Goal: Find specific page/section: Find specific page/section

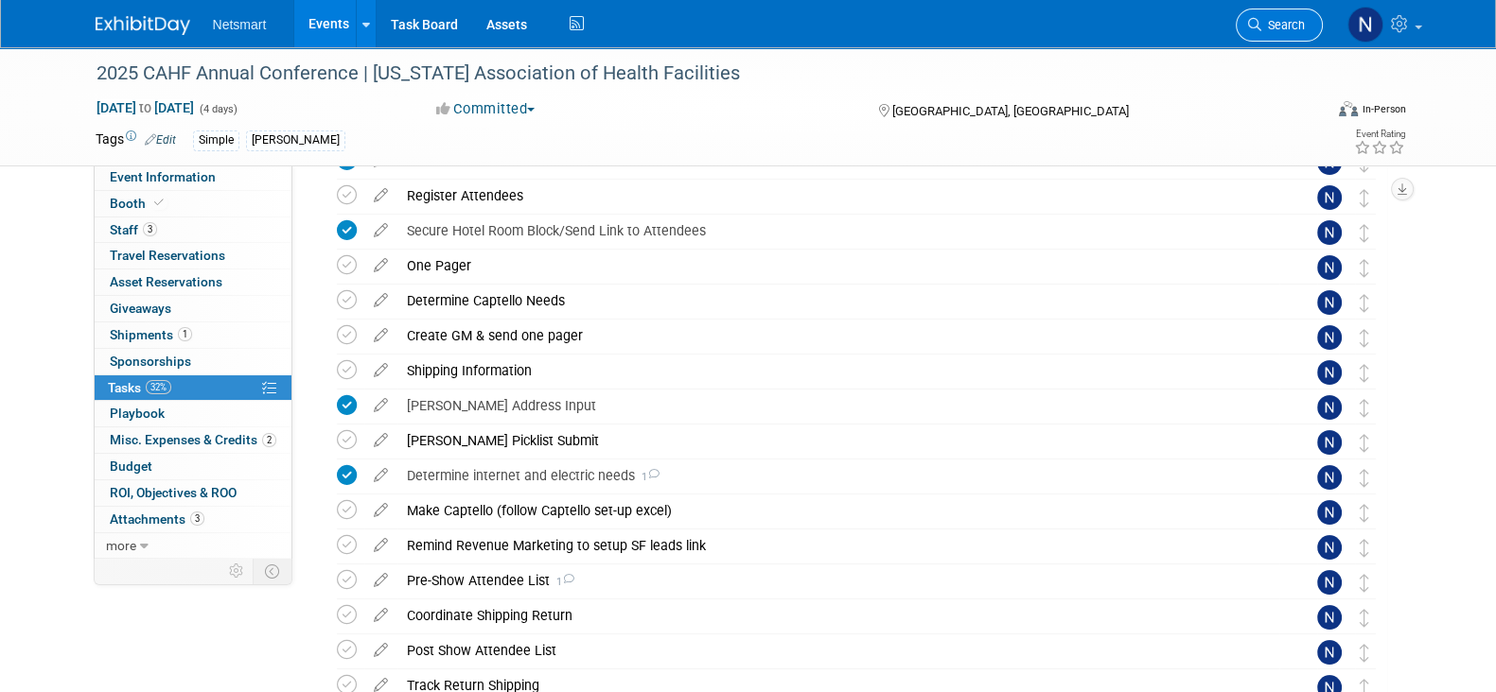
scroll to position [170, 0]
click at [1268, 26] on span "Search" at bounding box center [1283, 25] width 44 height 14
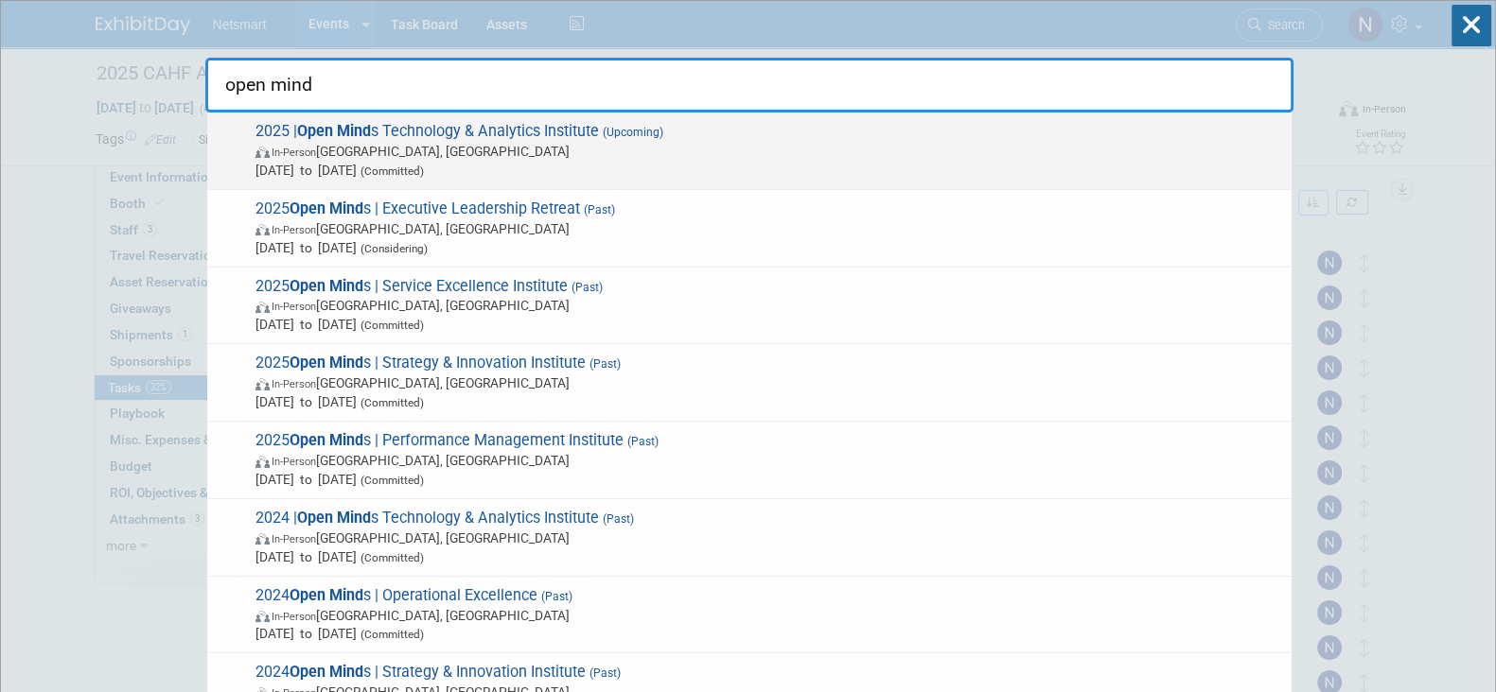
type input "open mind"
click at [903, 148] on span "In-Person Philadelphia, PA" at bounding box center [768, 151] width 1026 height 19
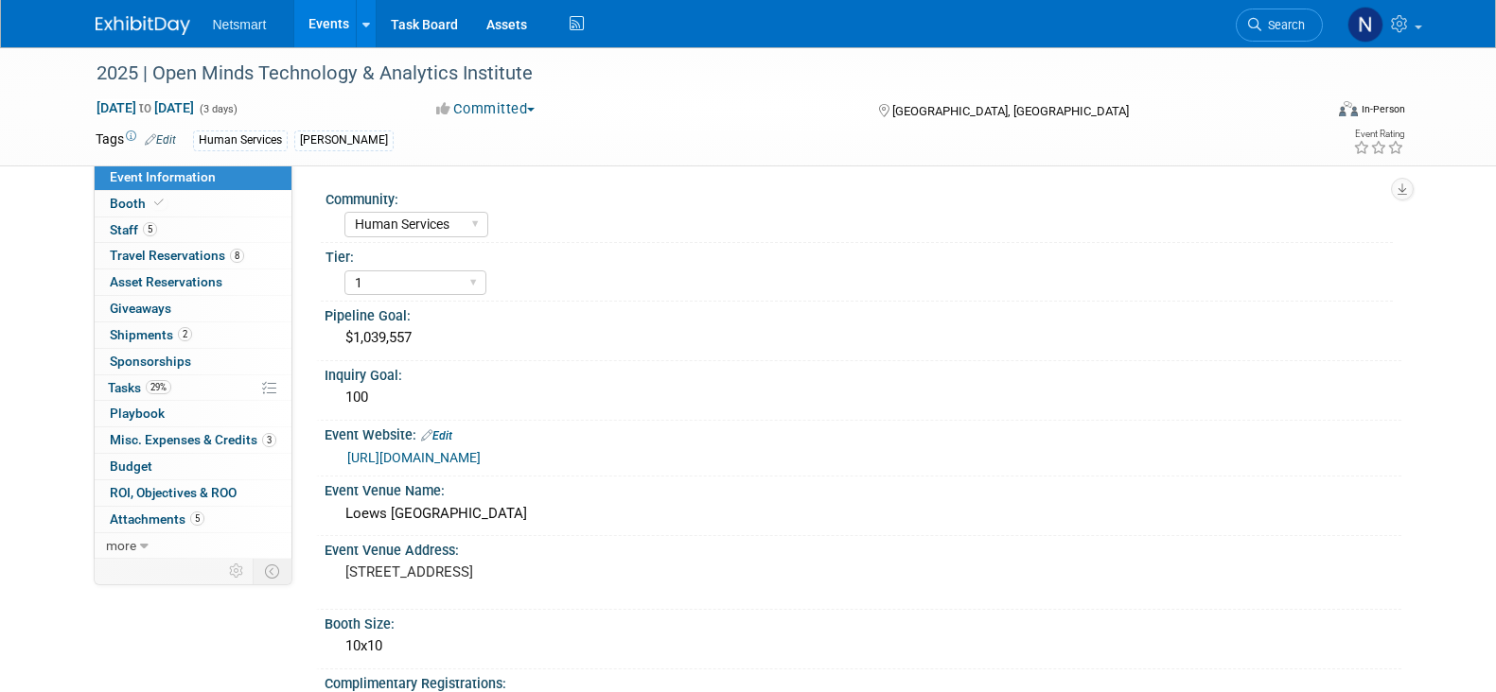
select select "Human Services"
select select "1"
select select "Yes"
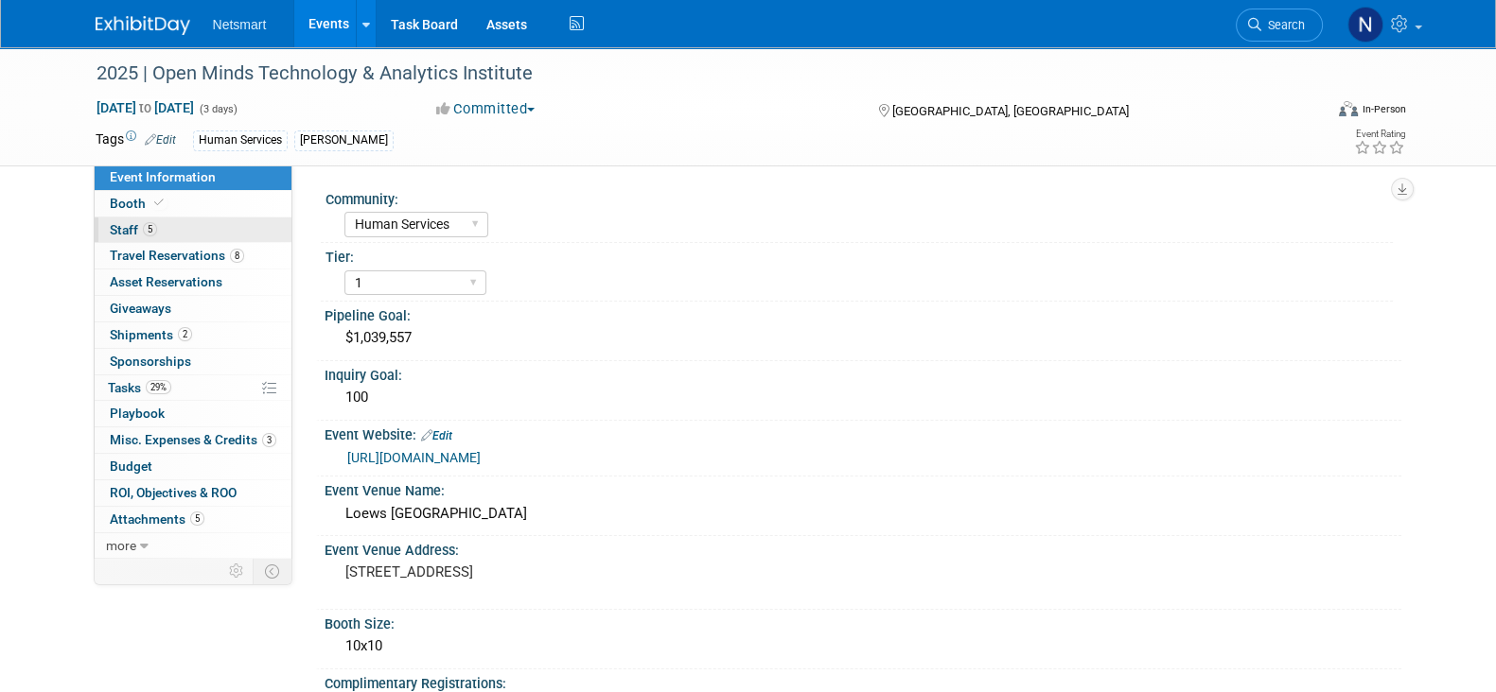
click at [174, 232] on link "5 Staff 5" at bounding box center [193, 231] width 197 height 26
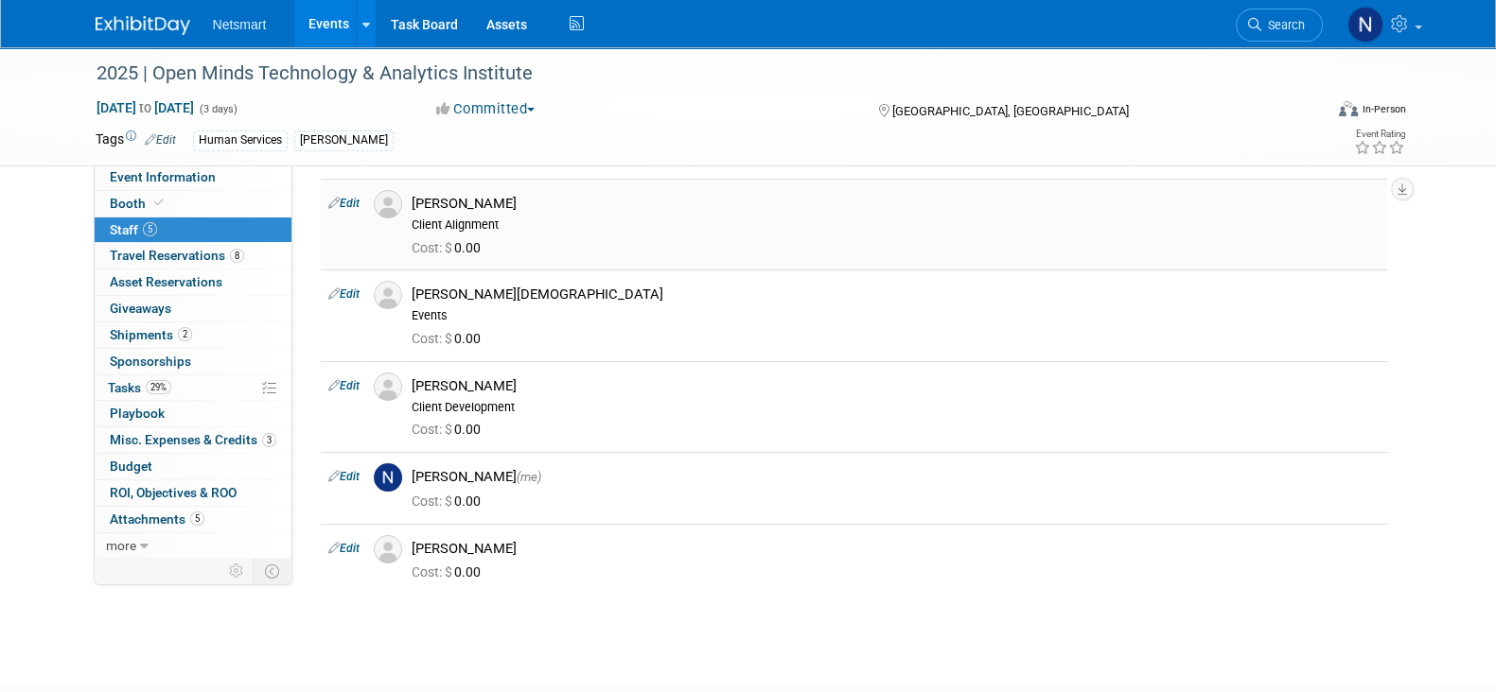
scroll to position [63, 0]
